Goal: Navigation & Orientation: Find specific page/section

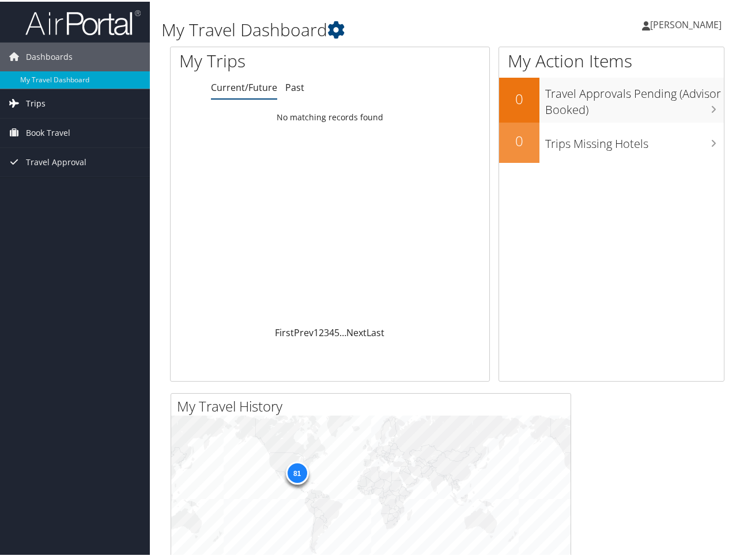
click at [29, 101] on span "Trips" at bounding box center [36, 102] width 20 height 29
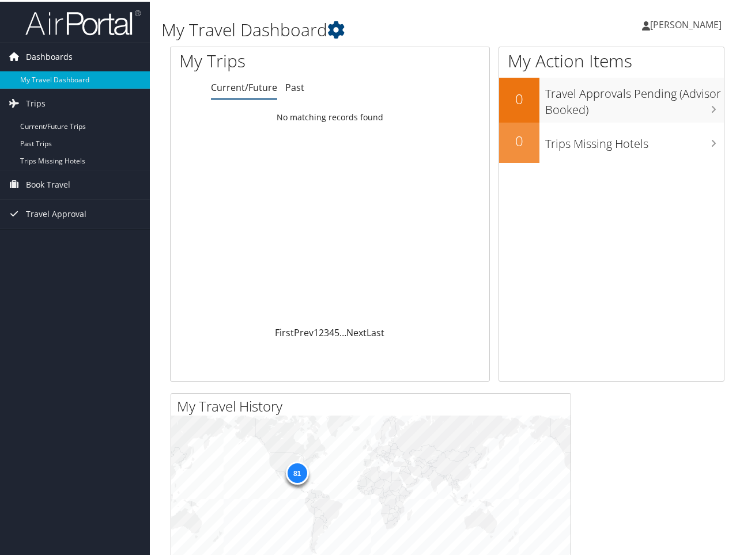
click at [58, 56] on span "Dashboards" at bounding box center [49, 55] width 47 height 29
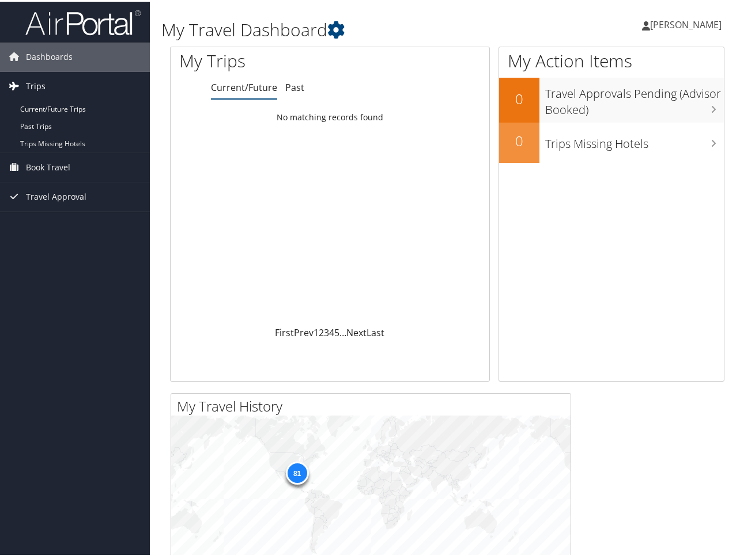
click at [26, 84] on span "Trips" at bounding box center [36, 84] width 20 height 29
click at [32, 79] on span "Trips" at bounding box center [36, 84] width 20 height 29
click at [37, 106] on link "Current/Future Trips" at bounding box center [75, 107] width 150 height 17
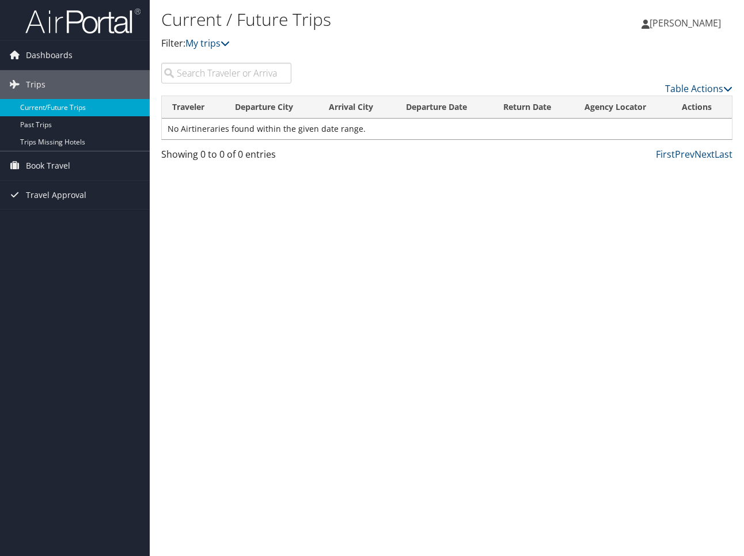
click at [88, 105] on link "Current/Future Trips" at bounding box center [75, 107] width 150 height 17
click at [36, 122] on link "Past Trips" at bounding box center [75, 124] width 150 height 17
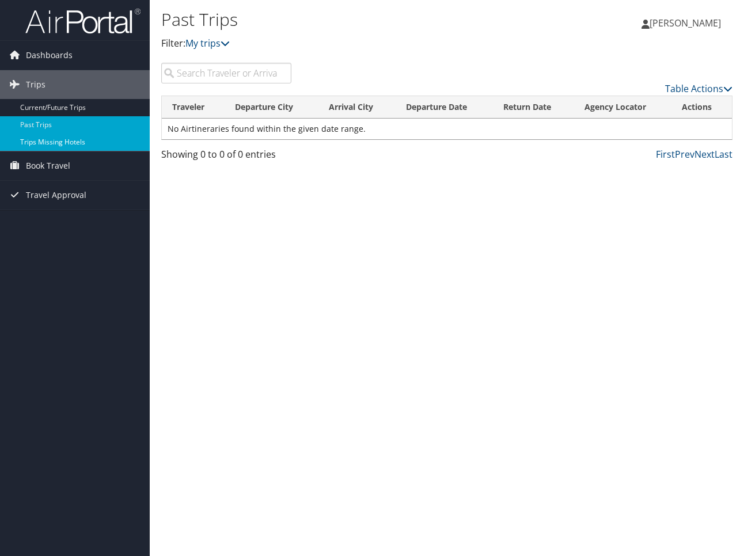
click at [51, 140] on link "Trips Missing Hotels" at bounding box center [75, 142] width 150 height 17
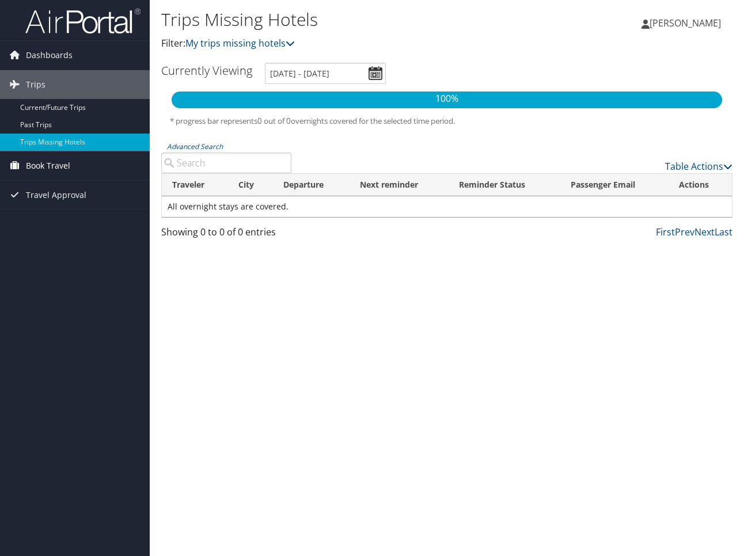
click at [39, 168] on span "Book Travel" at bounding box center [48, 165] width 44 height 29
click at [48, 202] on link "Book/Manage Online Trips" at bounding box center [75, 206] width 150 height 17
